Goal: Browse casually

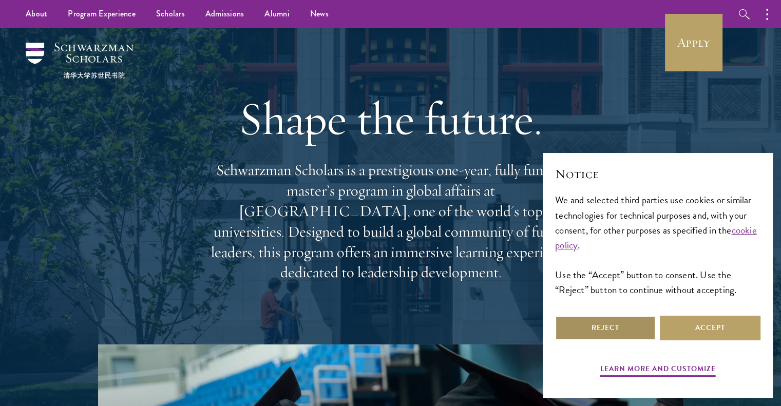
click at [604, 336] on button "Reject" at bounding box center [605, 328] width 101 height 25
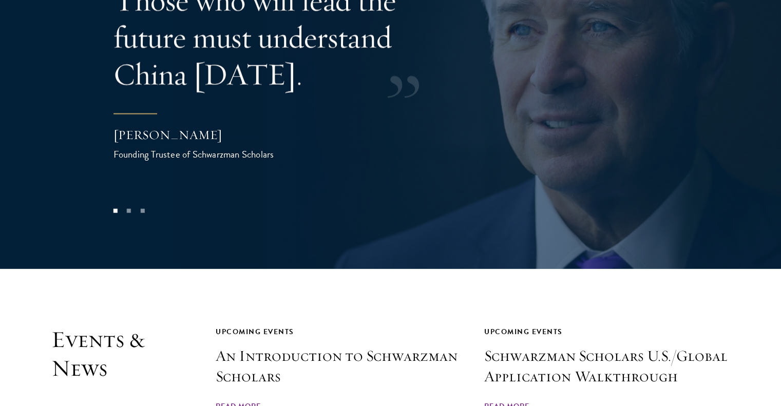
scroll to position [2157, 0]
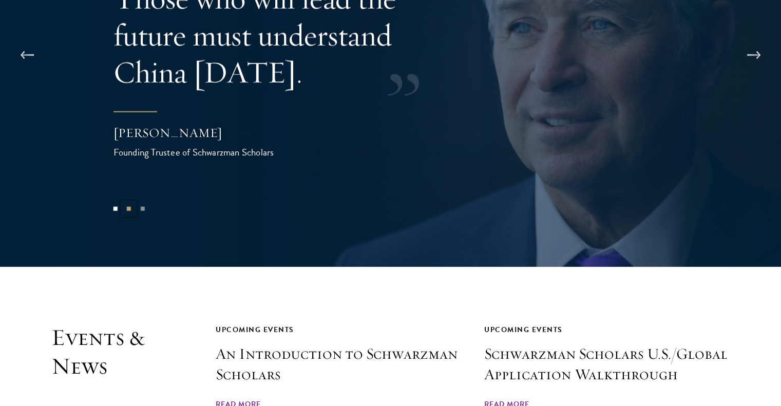
click at [128, 202] on button "2" at bounding box center [128, 208] width 13 height 13
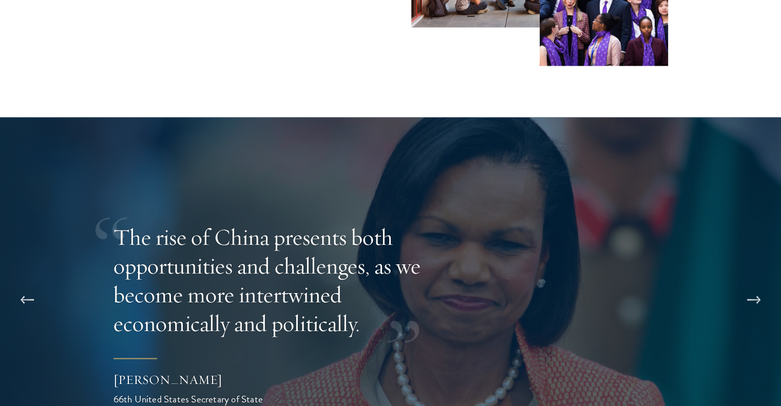
scroll to position [2054, 0]
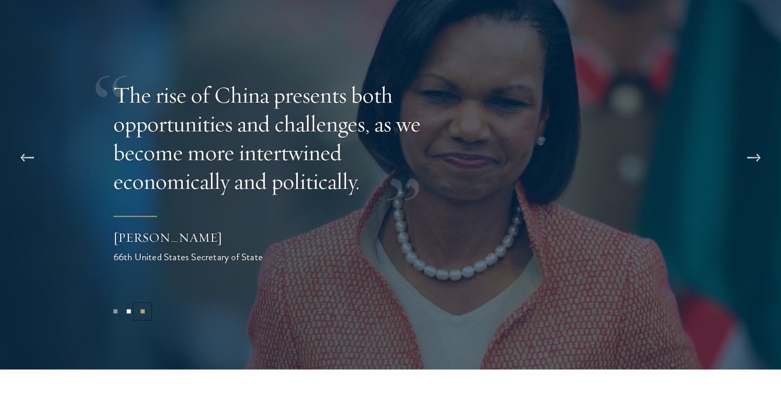
click at [143, 305] on button "3" at bounding box center [142, 311] width 13 height 13
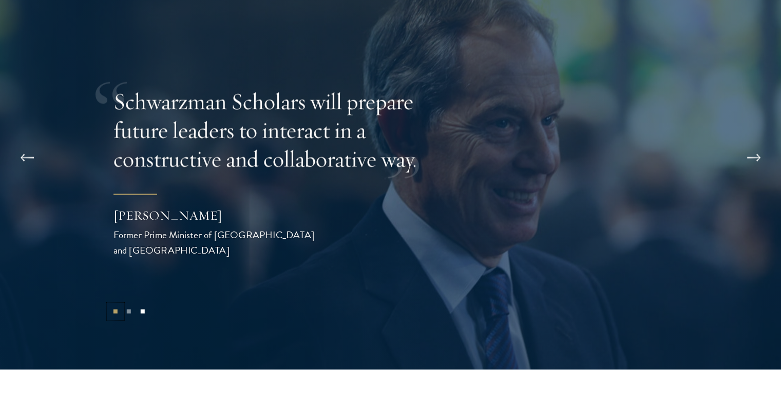
click at [112, 305] on button "1" at bounding box center [114, 311] width 13 height 13
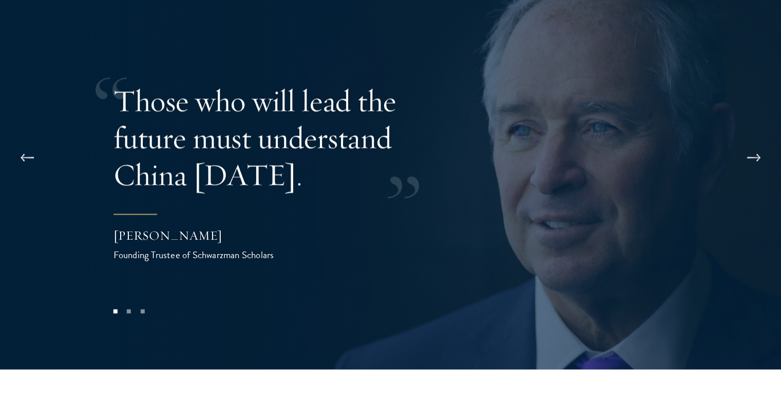
drag, startPoint x: 278, startPoint y: 214, endPoint x: 101, endPoint y: 219, distance: 177.2
click at [101, 219] on div "Those who will lead the future must understand China [DATE]. [PERSON_NAME] Foun…" at bounding box center [390, 172] width 781 height 394
drag, startPoint x: 96, startPoint y: 214, endPoint x: 281, endPoint y: 207, distance: 185.0
click at [273, 209] on div "Those who will lead the future must understand China [DATE]. [PERSON_NAME] Foun…" at bounding box center [390, 172] width 781 height 394
click at [22, 144] on button at bounding box center [27, 158] width 34 height 29
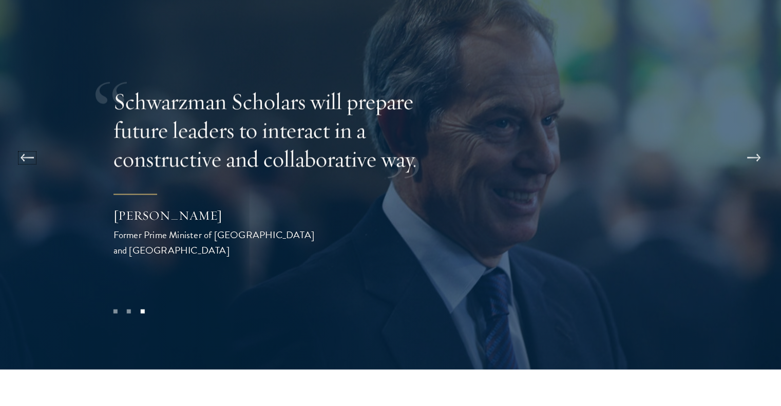
click at [31, 144] on button at bounding box center [27, 158] width 34 height 29
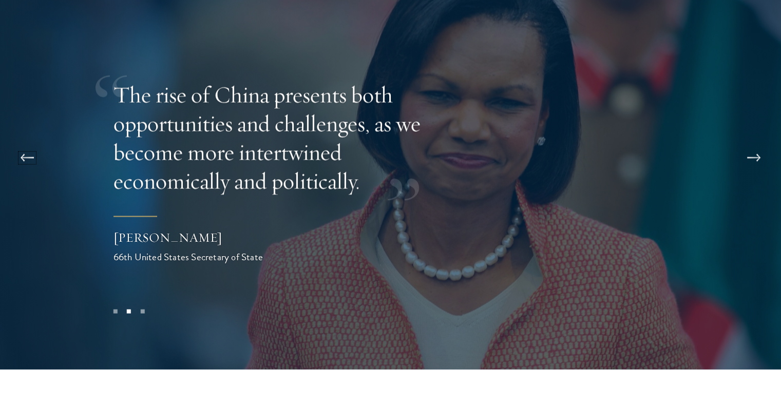
click at [31, 144] on button at bounding box center [27, 158] width 34 height 29
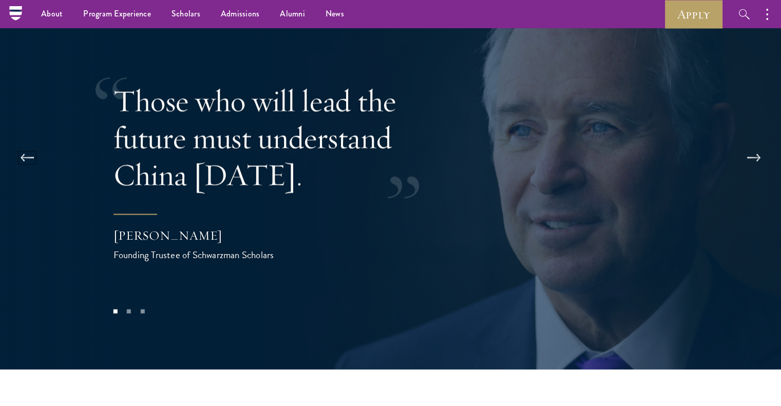
scroll to position [2003, 0]
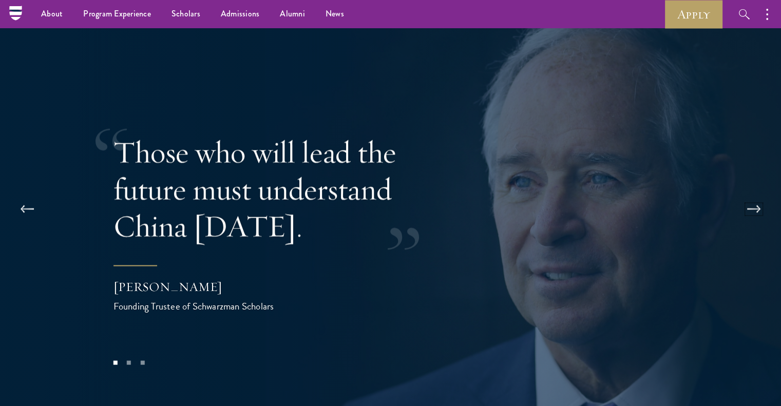
click at [756, 195] on button at bounding box center [754, 209] width 34 height 29
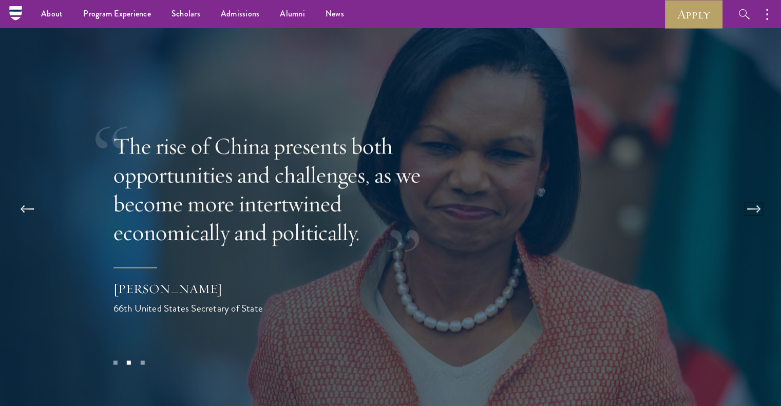
click at [757, 195] on button at bounding box center [754, 209] width 34 height 29
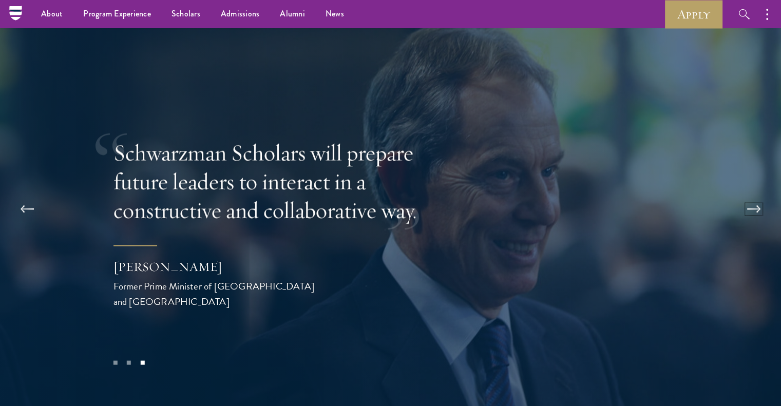
click at [752, 195] on button at bounding box center [754, 209] width 34 height 29
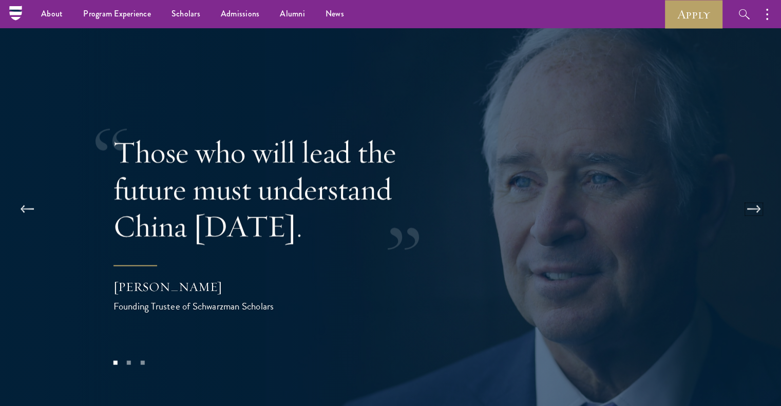
click at [750, 195] on button at bounding box center [754, 209] width 34 height 29
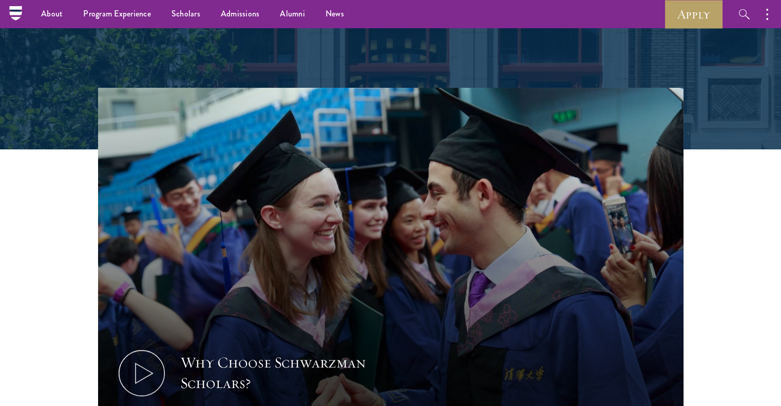
scroll to position [0, 0]
